Goal: Task Accomplishment & Management: Complete application form

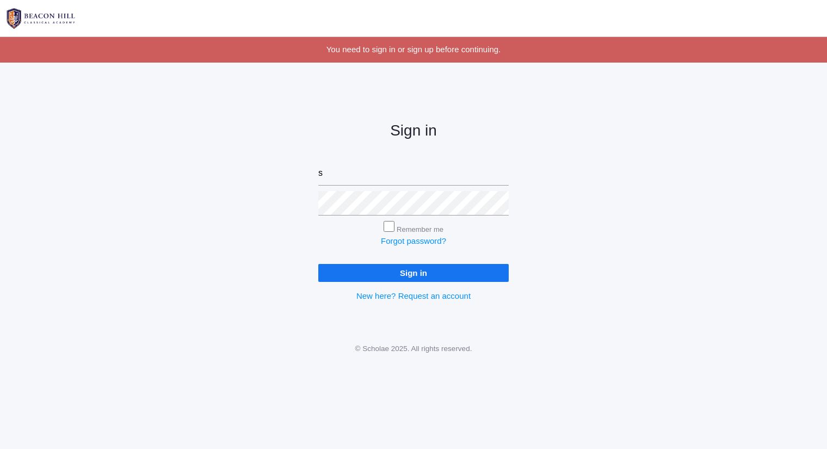
type input "sarah@beaconhillclassical.org"
click at [456, 277] on input "Sign in" at bounding box center [413, 273] width 191 height 18
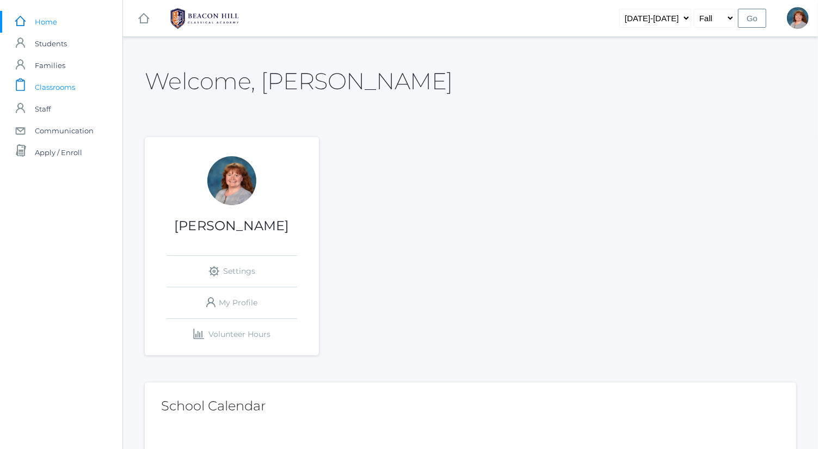
click at [94, 85] on link "icons/clipboard/plain Created with Sketch. Classrooms" at bounding box center [61, 87] width 122 height 22
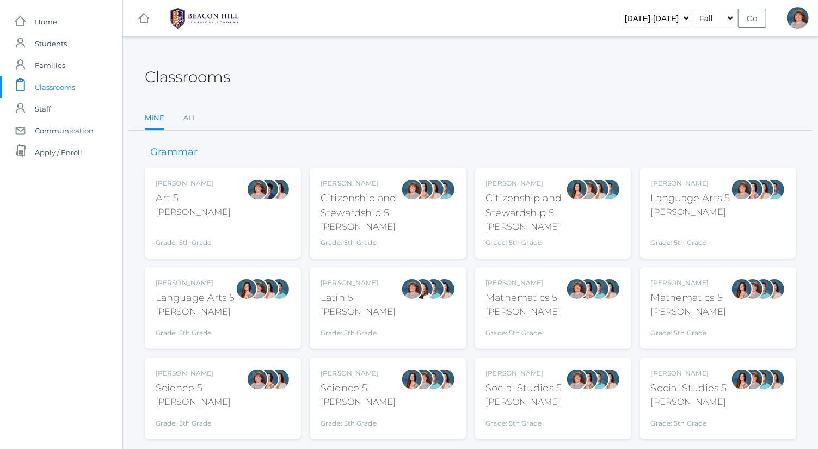
click at [252, 315] on div at bounding box center [247, 308] width 22 height 60
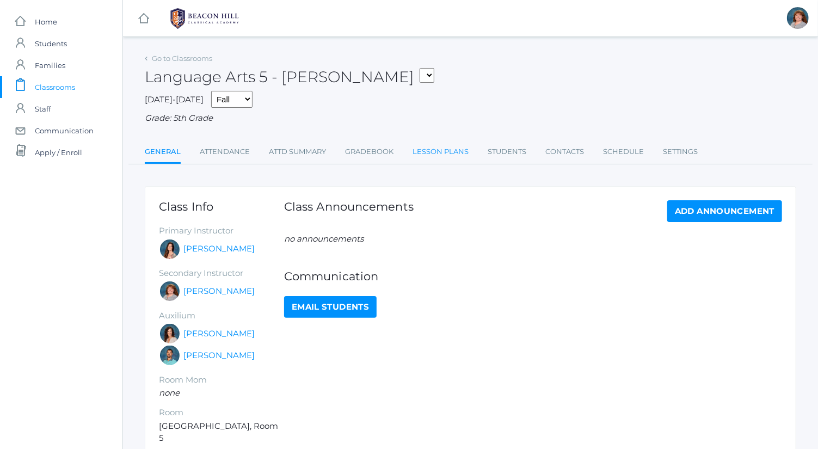
click at [453, 150] on link "Lesson Plans" at bounding box center [441, 152] width 56 height 22
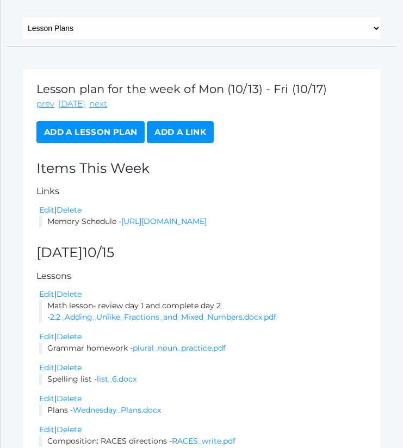
scroll to position [122, 0]
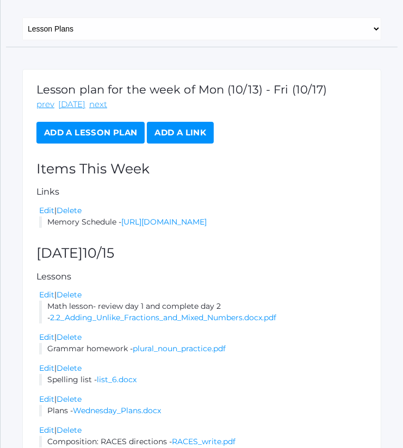
click at [114, 134] on link "Add a Lesson Plan" at bounding box center [90, 133] width 108 height 22
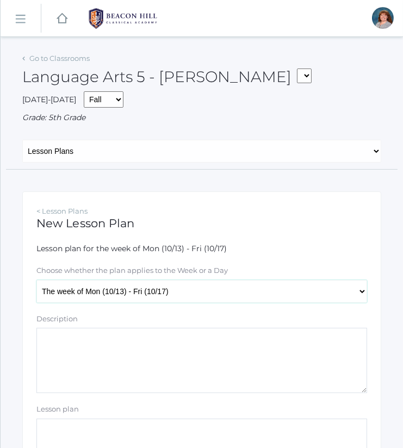
click at [150, 290] on select "The week of Mon (10/13) - Fri (10/17) Monday (10/13) Tuesday (10/14) Wednesday …" at bounding box center [201, 291] width 331 height 23
select select "2025-10-17"
click at [36, 280] on select "The week of Mon (10/13) - Fri (10/17) Monday (10/13) Tuesday (10/14) Wednesday …" at bounding box center [201, 291] width 331 height 23
click at [158, 373] on textarea "Description" at bounding box center [201, 360] width 331 height 65
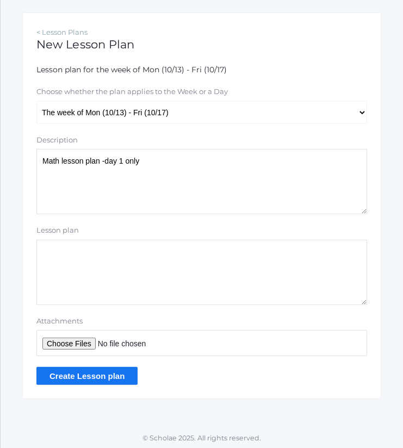
type textarea "Math lesson plan -day 1 only"
click at [81, 338] on input "Attachments" at bounding box center [201, 343] width 331 height 26
type input "C:\fakepath\2.3 Subtracting Unlike Fractions and Mixed Numbers.docx.pdf"
click at [121, 373] on input "Create Lesson plan" at bounding box center [86, 376] width 101 height 18
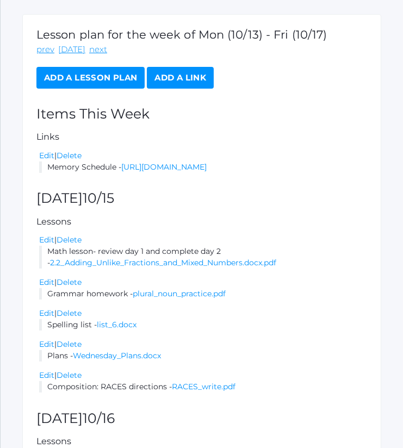
scroll to position [72, 0]
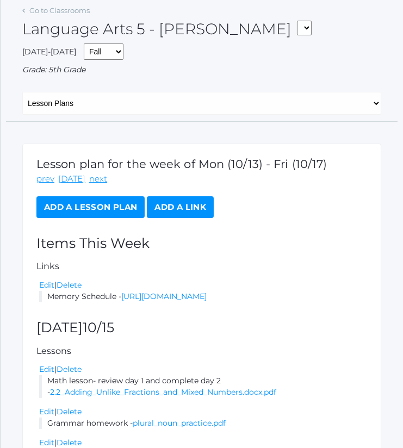
click at [104, 214] on link "Add a Lesson Plan" at bounding box center [90, 207] width 108 height 22
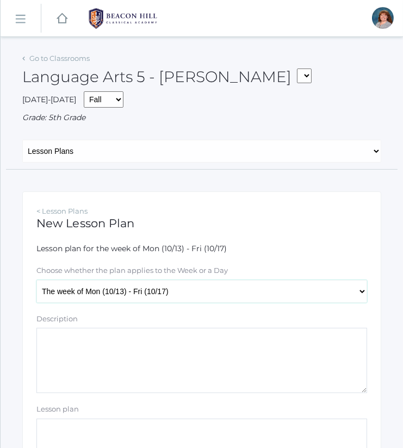
click at [148, 290] on select "The week of Mon (10/13) - Fri (10/17) Monday (10/13) Tuesday (10/14) Wednesday …" at bounding box center [201, 291] width 331 height 23
select select "2025-10-17"
click at [36, 280] on select "The week of Mon (10/13) - Fri (10/17) Monday (10/13) Tuesday (10/14) Wednesday …" at bounding box center [201, 291] width 331 height 23
click at [187, 370] on textarea "Description" at bounding box center [201, 360] width 331 height 65
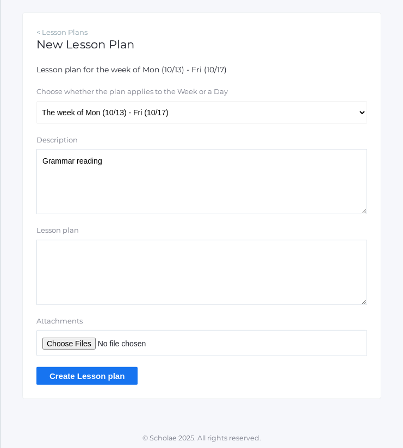
type textarea "Grammar reading"
click at [71, 340] on input "Attachments" at bounding box center [201, 343] width 331 height 26
type input "C:\fakepath\Possessive nouns.pdf"
click at [105, 376] on input "Create Lesson plan" at bounding box center [86, 376] width 101 height 18
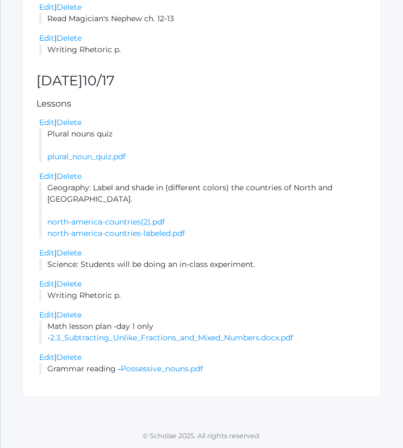
scroll to position [750, 0]
drag, startPoint x: 78, startPoint y: 284, endPoint x: 258, endPoint y: 44, distance: 300.6
click at [78, 284] on link "Delete" at bounding box center [69, 284] width 25 height 10
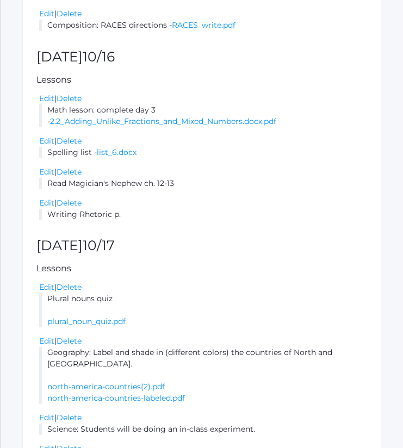
scroll to position [719, 0]
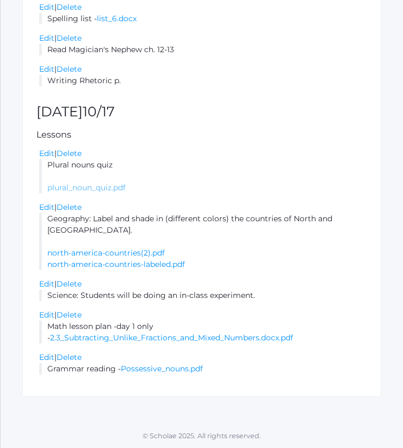
click at [91, 186] on link "plural_noun_quiz.pdf" at bounding box center [86, 188] width 78 height 10
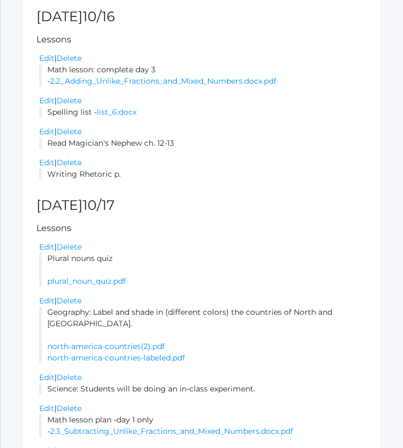
scroll to position [603, 0]
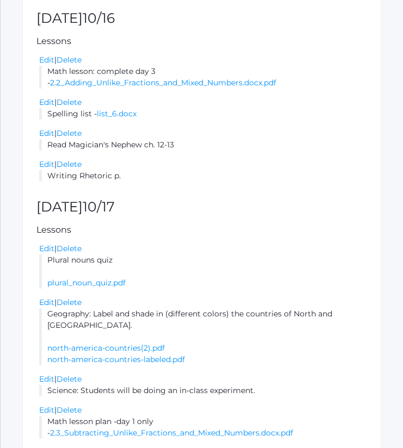
drag, startPoint x: 77, startPoint y: 157, endPoint x: 257, endPoint y: 42, distance: 213.8
click at [77, 138] on link "Delete" at bounding box center [69, 133] width 25 height 10
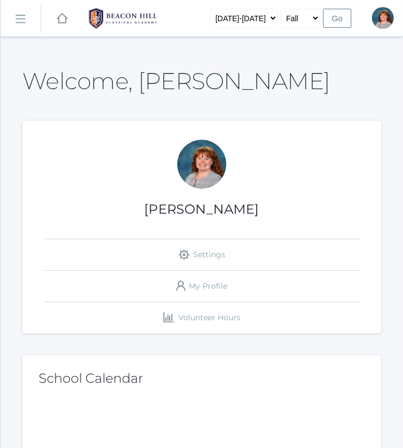
click at [13, 20] on link "icons/ui/navigation/hamburger Created with Sketch." at bounding box center [21, 18] width 40 height 29
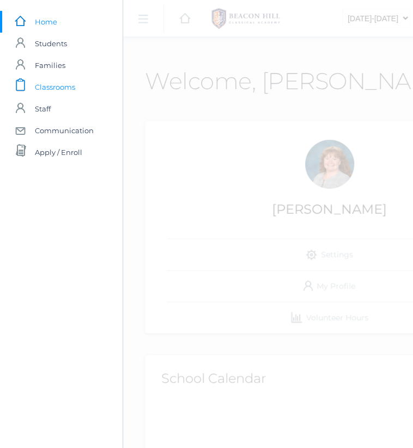
click at [47, 87] on span "Classrooms" at bounding box center [55, 87] width 40 height 22
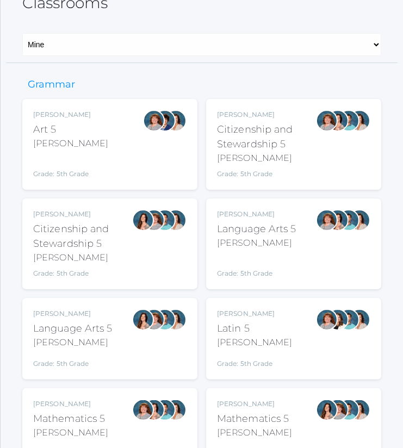
scroll to position [75, 0]
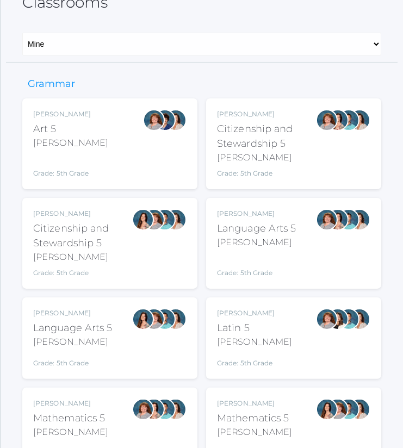
click at [276, 241] on div "Bence" at bounding box center [256, 242] width 79 height 13
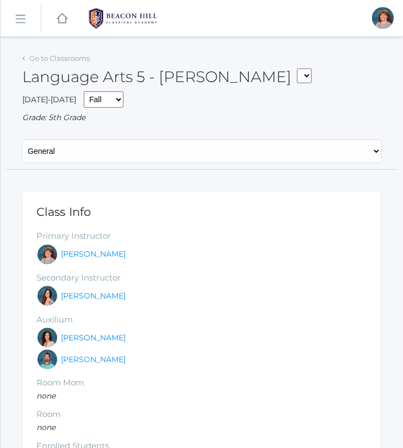
click at [236, 157] on select "General Attendance Attd Summary Gradebook Lesson Plans Students Contacts Schedu…" at bounding box center [201, 151] width 359 height 23
select select "/classrooms/1968/lesson_plans?term=1"
click at [22, 140] on select "General Attendance Attd Summary Gradebook Lesson Plans Students Contacts Schedu…" at bounding box center [201, 151] width 359 height 23
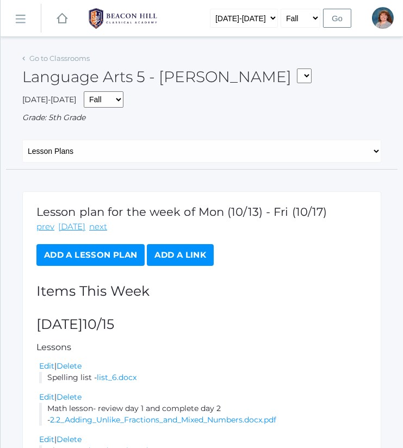
click at [119, 254] on link "Add a Lesson Plan" at bounding box center [90, 255] width 108 height 22
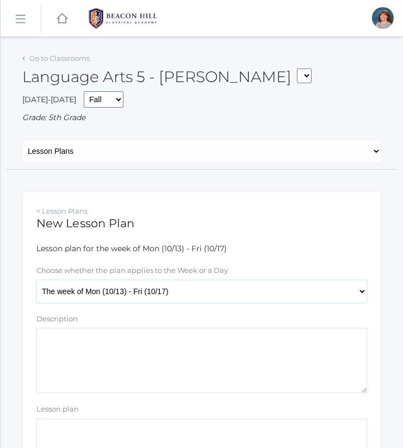
click at [155, 299] on select "The week of Mon (10/13) - Fri (10/17) Monday (10/13) Tuesday (10/14) Wednesday …" at bounding box center [201, 291] width 331 height 23
select select "2025-10-17"
click at [36, 280] on select "The week of Mon (10/13) - Fri (10/17) Monday (10/13) Tuesday (10/14) Wednesday …" at bounding box center [201, 291] width 331 height 23
click at [190, 384] on textarea "Description" at bounding box center [201, 360] width 331 height 65
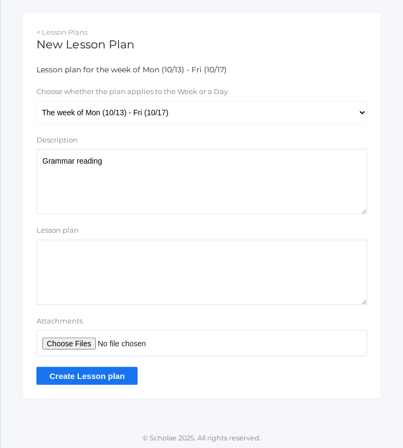
type textarea "Grammar reading"
click at [68, 352] on input "Attachments" at bounding box center [201, 343] width 331 height 26
type input "C:\fakepath\Possessive nouns.pdf"
click at [96, 376] on input "Create Lesson plan" at bounding box center [86, 376] width 101 height 18
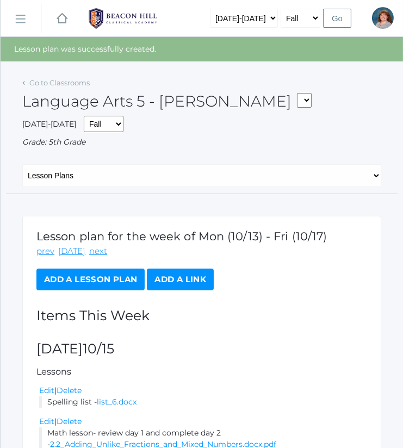
click at [115, 276] on link "Add a Lesson Plan" at bounding box center [90, 280] width 108 height 22
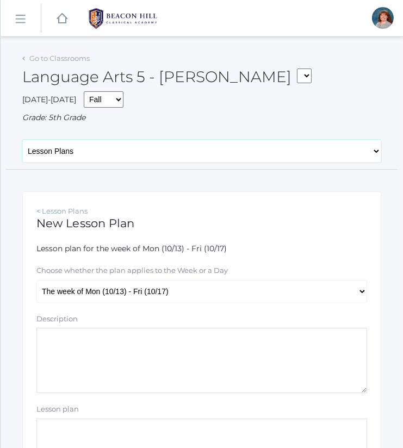
click at [213, 146] on select "General Attendance Attd Summary Gradebook Lesson Plans Students Contacts Schedu…" at bounding box center [201, 151] width 359 height 23
click at [222, 339] on textarea "Description" at bounding box center [201, 360] width 331 height 65
click at [183, 290] on select "The week of Mon (10/13) - Fri (10/17) Monday (10/13) Tuesday (10/14) Wednesday …" at bounding box center [201, 291] width 331 height 23
select select "2025-10-17"
click at [36, 280] on select "The week of Mon (10/13) - Fri (10/17) Monday (10/13) Tuesday (10/14) Wednesday …" at bounding box center [201, 291] width 331 height 23
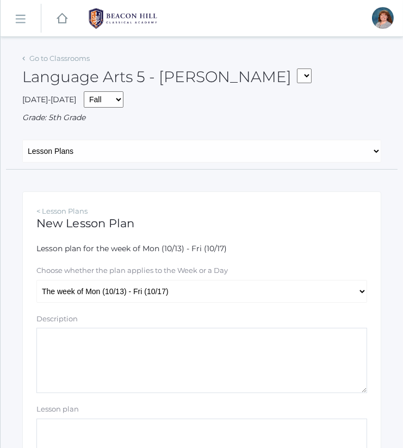
click at [197, 355] on textarea "Description" at bounding box center [201, 360] width 331 height 65
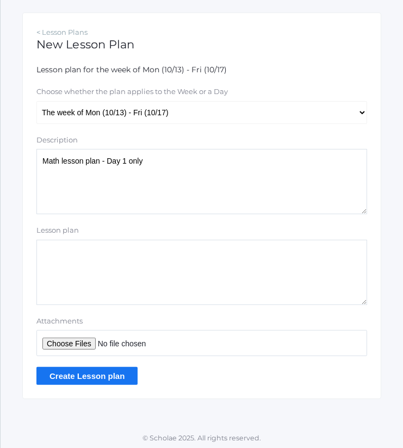
type textarea "Math lesson plan - Day 1 only"
click at [81, 337] on input "Attachments" at bounding box center [201, 343] width 331 height 26
type input "C:\fakepath\2.3 Subtracting Unlike Fractions and Mixed Numbers.docx.pdf"
click at [108, 371] on input "Create Lesson plan" at bounding box center [86, 376] width 101 height 18
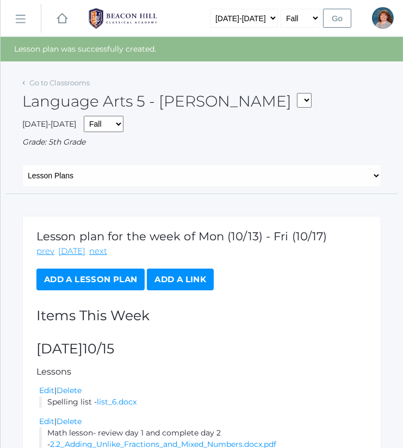
click at [121, 273] on link "Add a Lesson Plan" at bounding box center [90, 280] width 108 height 22
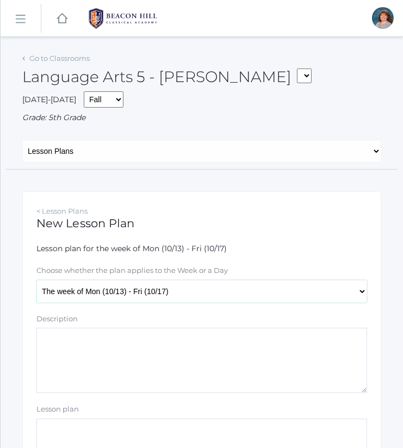
click at [124, 298] on select "The week of Mon (10/13) - Fri (10/17) [DATE] (10/13) [DATE] (10/14) [DATE] (10/…" at bounding box center [201, 291] width 331 height 23
select select "[DATE]"
click at [36, 280] on select "The week of Mon (10/13) - Fri (10/17) [DATE] (10/13) [DATE] (10/14) [DATE] (10/…" at bounding box center [201, 291] width 331 height 23
click at [186, 373] on textarea "Description" at bounding box center [201, 360] width 331 height 65
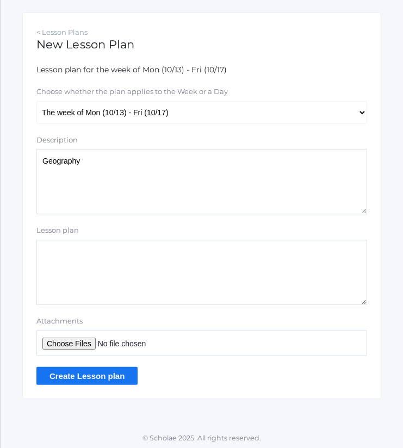
type textarea "Geography"
click at [71, 339] on input "Attachments" at bounding box center [201, 343] width 331 height 26
type input "C:\fakepath\north-america-countries.pdf"
click at [115, 370] on input "Create Lesson plan" at bounding box center [86, 376] width 101 height 18
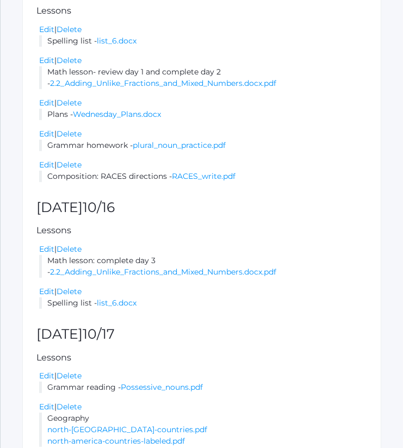
scroll to position [475, 0]
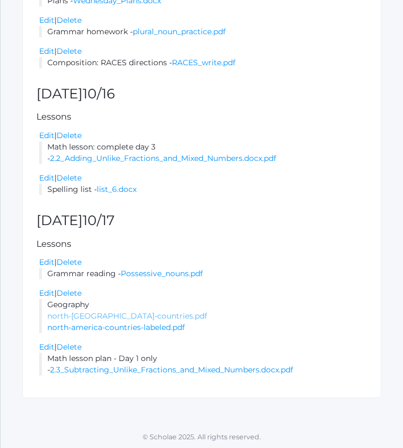
click at [130, 317] on link "north-[GEOGRAPHIC_DATA]-countries.pdf" at bounding box center [127, 316] width 160 height 10
click at [175, 325] on link "north-america-countries-labeled.pdf" at bounding box center [116, 328] width 138 height 10
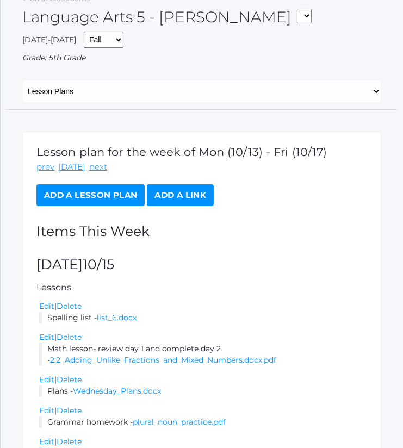
scroll to position [0, 0]
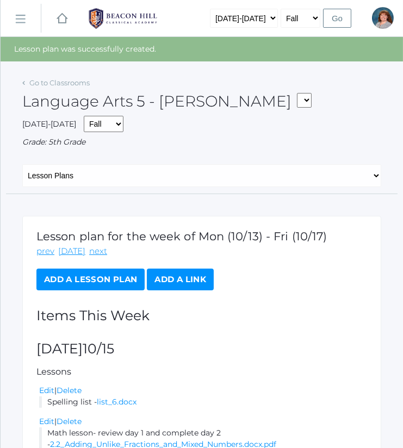
click at [102, 276] on link "Add a Lesson Plan" at bounding box center [90, 280] width 108 height 22
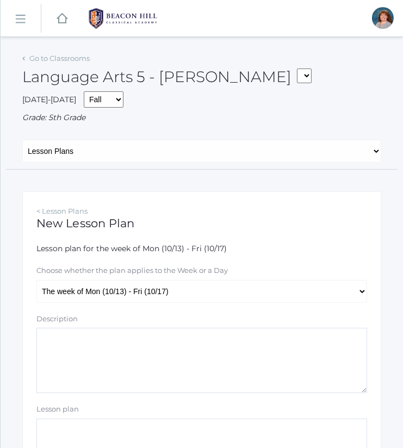
click at [155, 368] on textarea "Description" at bounding box center [201, 360] width 331 height 65
type textarea "n"
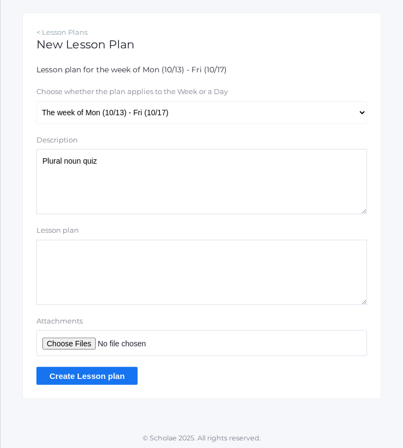
type textarea "Plural noun quiz"
click at [84, 341] on input "Attachments" at bounding box center [201, 343] width 331 height 26
click at [85, 340] on input "Attachments" at bounding box center [201, 343] width 331 height 26
type input "C:\fakepath\Plural noun quiz.pdf"
click at [124, 380] on input "Create Lesson plan" at bounding box center [86, 376] width 101 height 18
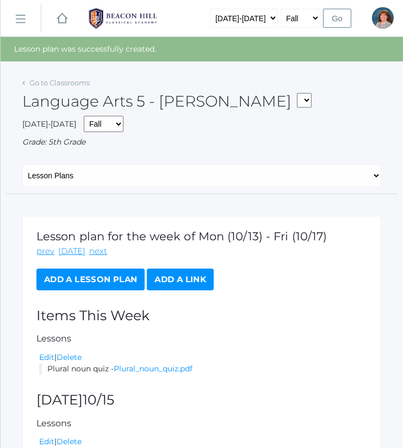
click at [116, 275] on link "Add a Lesson Plan" at bounding box center [90, 280] width 108 height 22
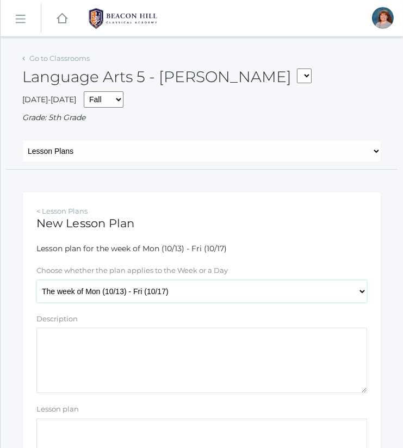
click at [145, 297] on select "The week of Mon (10/13) - Fri (10/17) [DATE] (10/13) [DATE] (10/14) [DATE] (10/…" at bounding box center [201, 291] width 331 height 23
select select "[DATE]"
click at [36, 280] on select "The week of Mon (10/13) - Fri (10/17) [DATE] (10/13) [DATE] (10/14) [DATE] (10/…" at bounding box center [201, 291] width 331 height 23
click at [159, 372] on textarea "Description" at bounding box center [201, 360] width 331 height 65
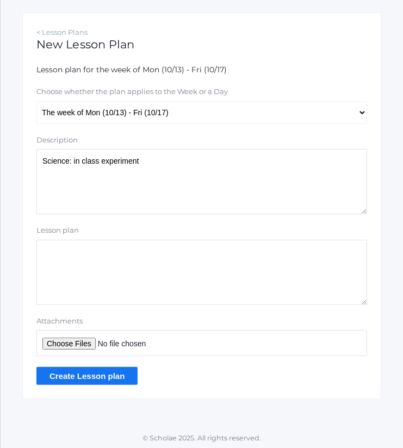
type textarea "Science: in class experiment"
click at [91, 371] on input "Create Lesson plan" at bounding box center [86, 376] width 101 height 18
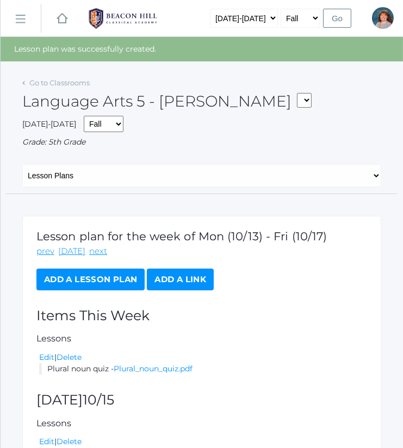
click at [106, 287] on link "Add a Lesson Plan" at bounding box center [90, 280] width 108 height 22
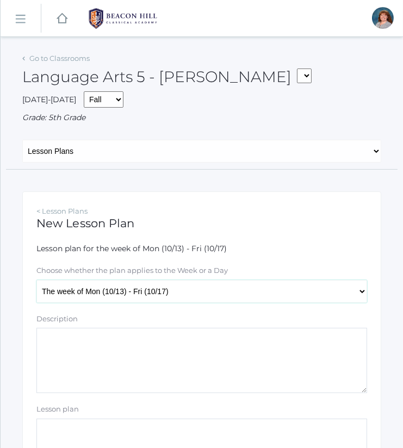
click at [198, 284] on select "The week of Mon (10/13) - Fri (10/17) [DATE] (10/13) [DATE] (10/14) [DATE] (10/…" at bounding box center [201, 291] width 331 height 23
select select "[DATE]"
click at [36, 280] on select "The week of Mon (10/13) - Fri (10/17) [DATE] (10/13) [DATE] (10/14) [DATE] (10/…" at bounding box center [201, 291] width 331 height 23
click at [189, 358] on textarea "Description" at bounding box center [201, 360] width 331 height 65
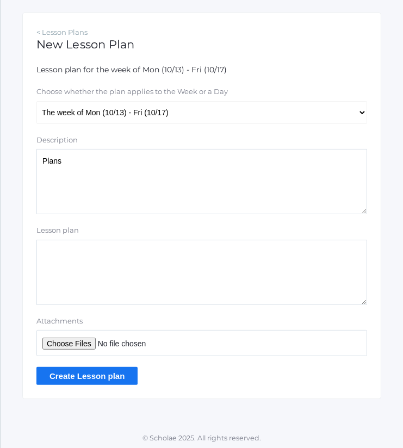
type textarea "Plans"
click at [76, 343] on input "Attachments" at bounding box center [201, 343] width 331 height 26
type input "C:\fakepath\Friday Plans.docx"
click at [105, 371] on input "Create Lesson plan" at bounding box center [86, 376] width 101 height 18
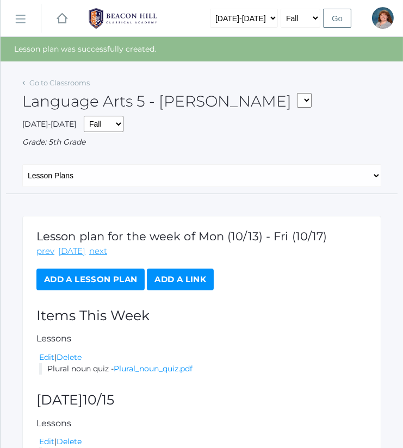
click at [101, 286] on link "Add a Lesson Plan" at bounding box center [90, 280] width 108 height 22
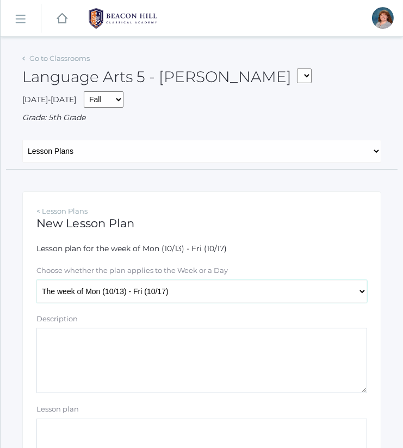
click at [159, 292] on select "The week of Mon (10/13) - Fri (10/17) [DATE] (10/13) [DATE] (10/14) [DATE] (10/…" at bounding box center [201, 291] width 331 height 23
select select "[DATE]"
click at [36, 280] on select "The week of Mon (10/13) - Fri (10/17) [DATE] (10/13) [DATE] (10/14) [DATE] (10/…" at bounding box center [201, 291] width 331 height 23
click at [200, 355] on textarea "Description" at bounding box center [201, 360] width 331 height 65
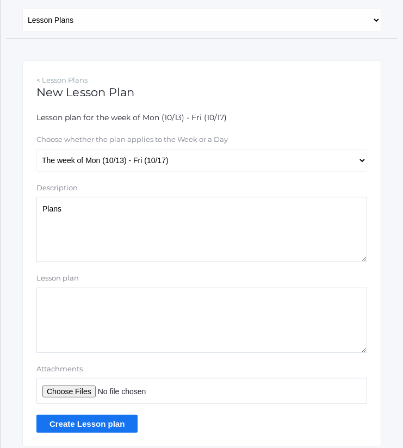
scroll to position [134, 0]
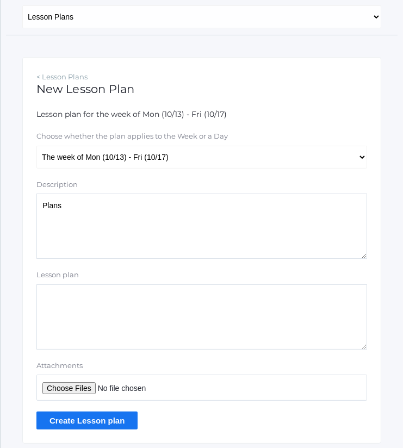
type textarea "Plans"
click at [79, 389] on input "Attachments" at bounding box center [201, 388] width 331 height 26
type input "C:\fakepath\Thursday Plans.docx"
click at [113, 415] on input "Create Lesson plan" at bounding box center [86, 421] width 101 height 18
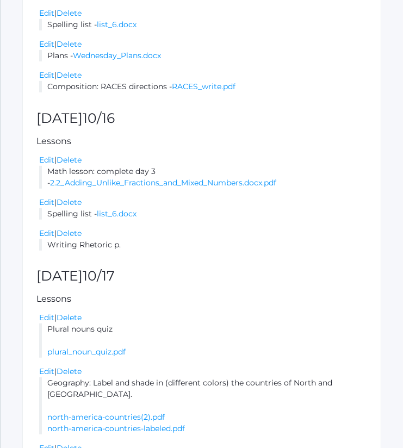
scroll to position [503, 0]
click at [75, 238] on link "Delete" at bounding box center [69, 233] width 25 height 10
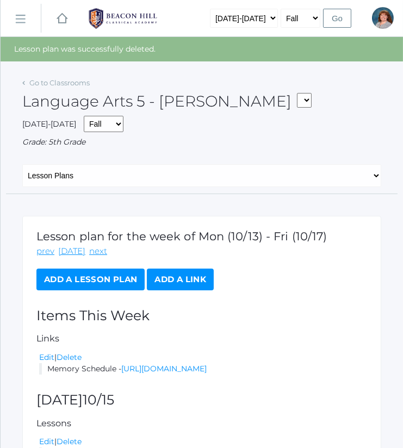
click at [113, 271] on link "Add a Lesson Plan" at bounding box center [90, 280] width 108 height 22
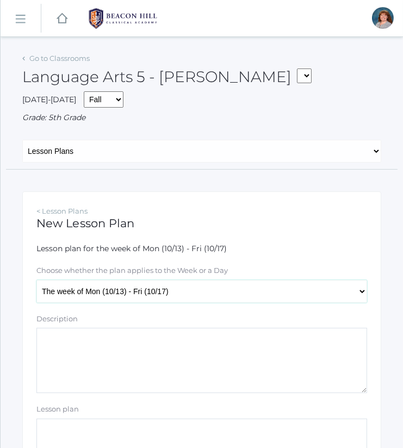
click at [178, 292] on select "The week of Mon (10/13) - Fri (10/17) Monday (10/13) Tuesday (10/14) Wednesday …" at bounding box center [201, 291] width 331 height 23
select select "2025-10-16"
click at [36, 280] on select "The week of Mon (10/13) - Fri (10/17) Monday (10/13) Tuesday (10/14) Wednesday …" at bounding box center [201, 291] width 331 height 23
click at [204, 364] on textarea "Description" at bounding box center [201, 360] width 331 height 65
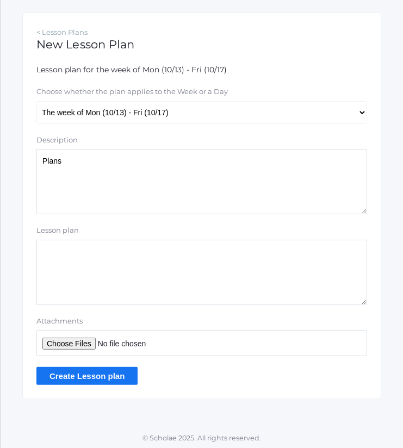
type textarea "Plans"
click at [78, 341] on input "Attachments" at bounding box center [201, 343] width 331 height 26
type input "C:\fakepath\Thursday Plans.docx"
click at [107, 370] on input "Create Lesson plan" at bounding box center [86, 376] width 101 height 18
